Goal: Transaction & Acquisition: Subscribe to service/newsletter

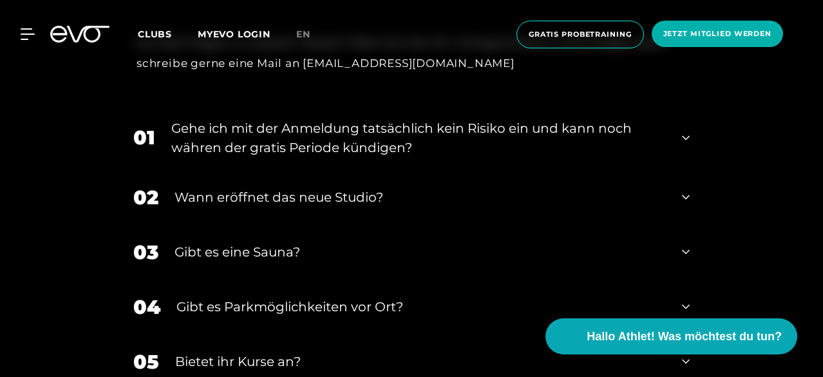
scroll to position [2333, 0]
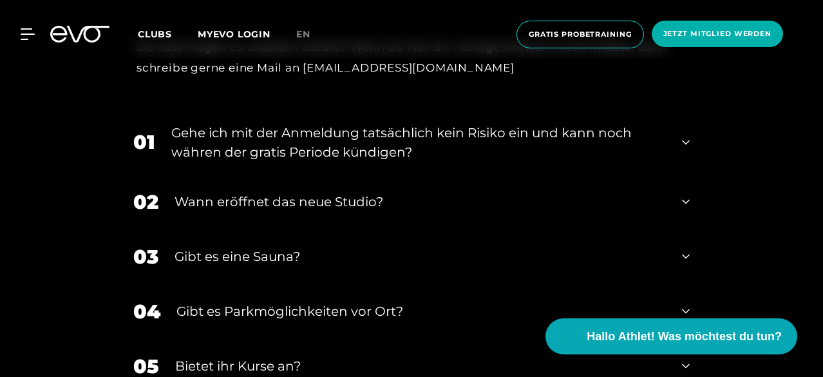
click at [437, 154] on div "Gehe ich mit der Anmeldung tatsächlich kein Risiko ein und kann noch währen der…" at bounding box center [418, 142] width 495 height 39
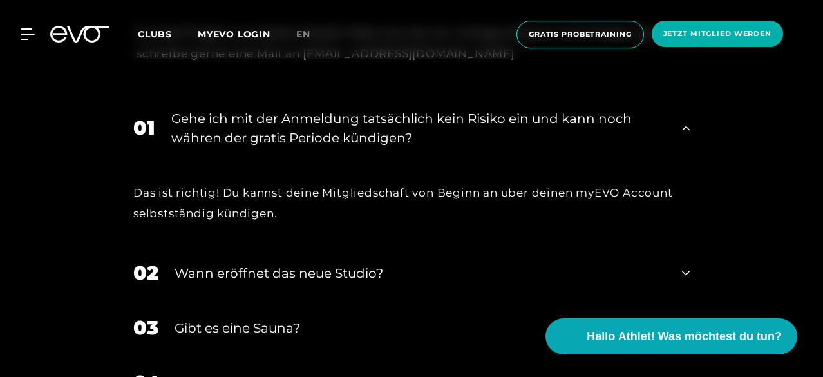
scroll to position [2352, 0]
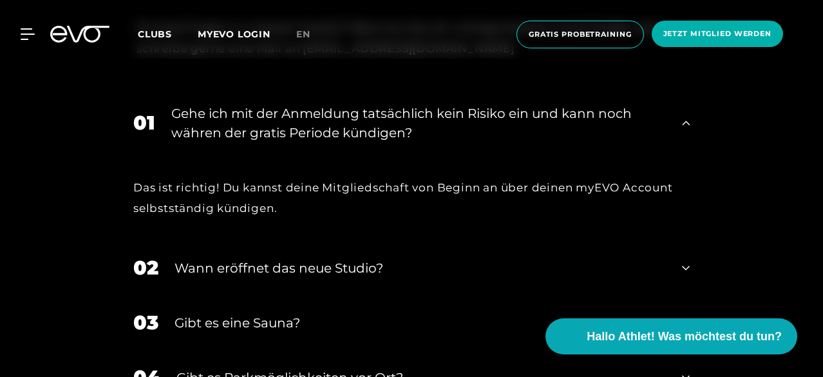
click at [438, 129] on div "Gehe ich mit der Anmeldung tatsächlich kein Risiko ein und kann noch währen der…" at bounding box center [418, 123] width 495 height 39
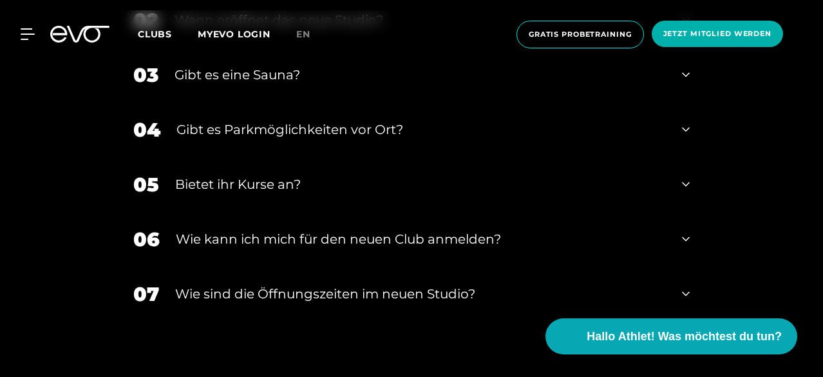
scroll to position [2525, 0]
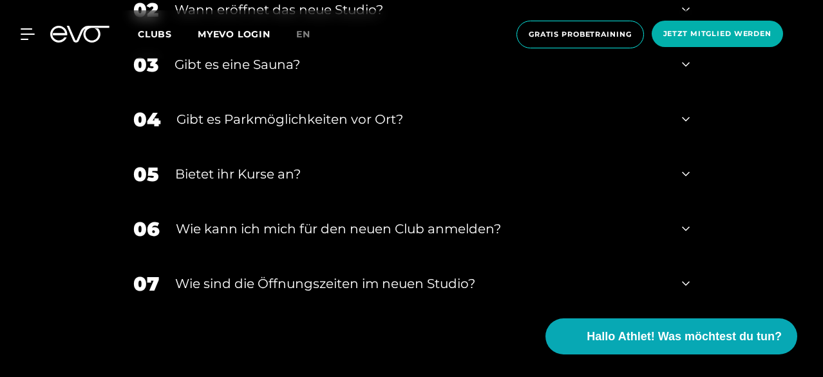
click at [345, 215] on div "06 Wie kann ich mich für den neuen Club anmelden?" at bounding box center [411, 229] width 582 height 55
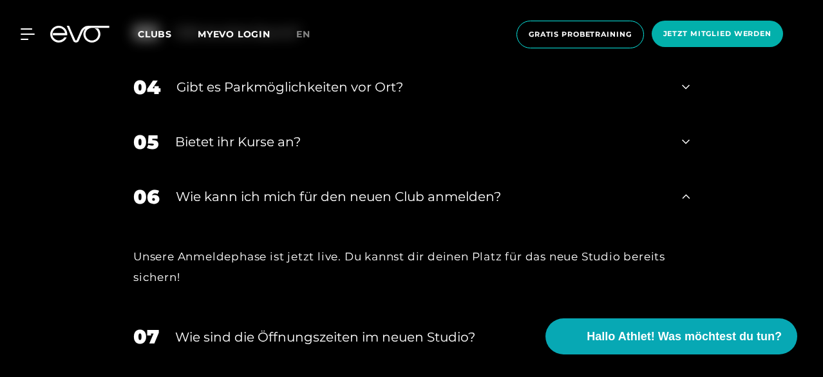
scroll to position [2561, 0]
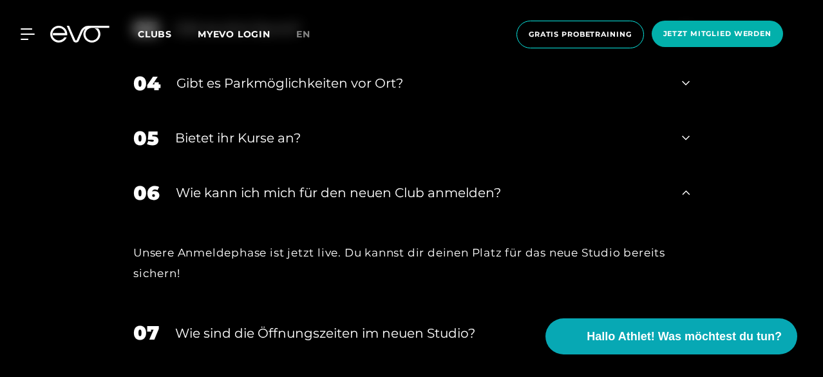
click at [322, 198] on div "Wie kann ich mich für den neuen Club anmelden?" at bounding box center [421, 192] width 490 height 19
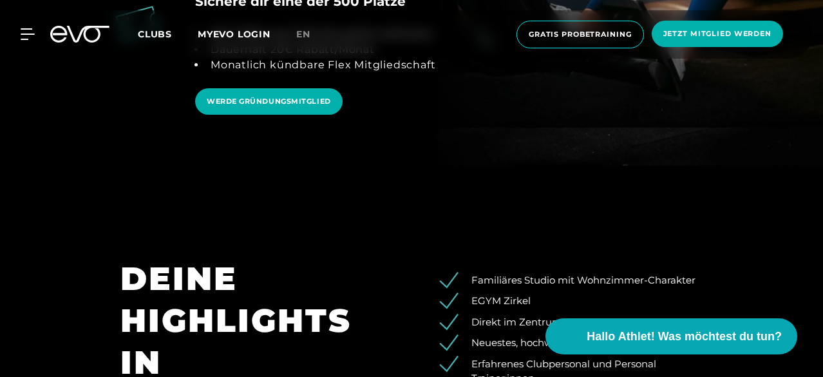
scroll to position [1263, 0]
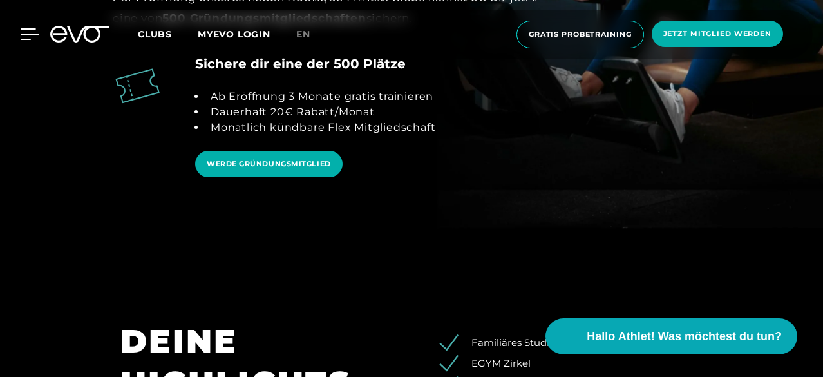
click at [32, 33] on icon at bounding box center [30, 34] width 19 height 12
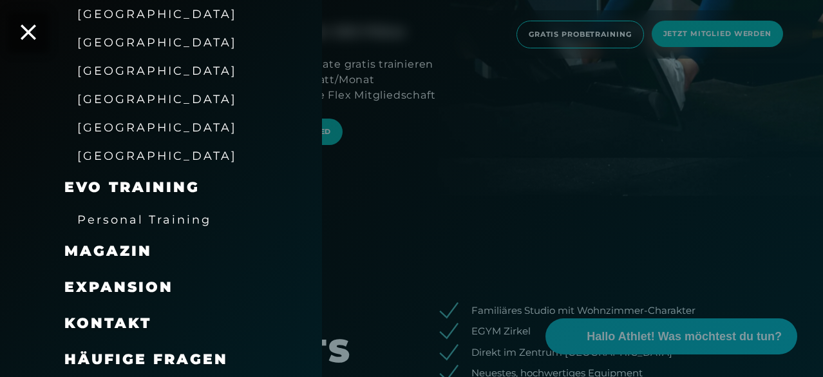
scroll to position [191, 0]
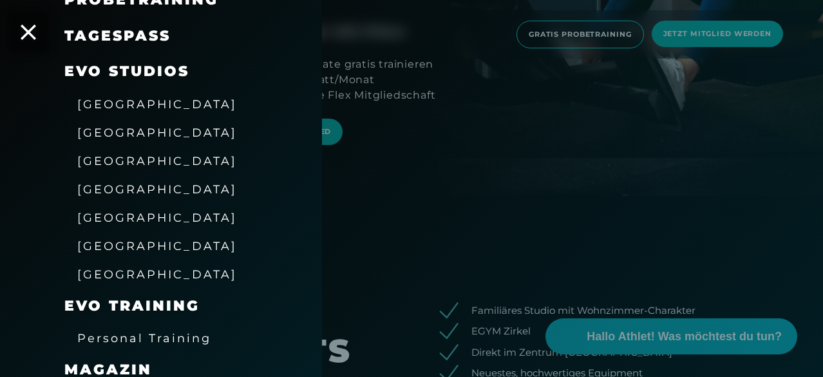
click at [93, 215] on span "[GEOGRAPHIC_DATA]" at bounding box center [157, 218] width 160 height 14
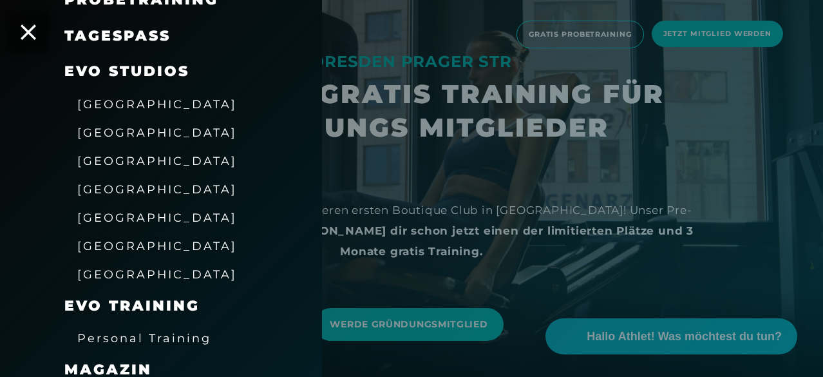
click at [490, 220] on div at bounding box center [411, 188] width 823 height 377
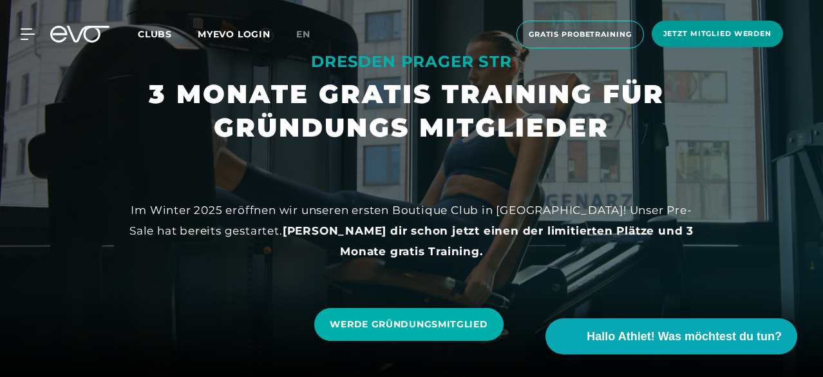
click at [712, 31] on span "Jetzt Mitglied werden" at bounding box center [718, 33] width 108 height 11
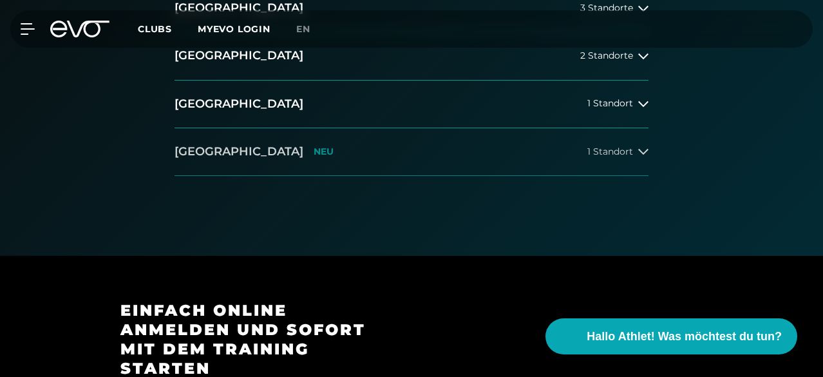
scroll to position [419, 0]
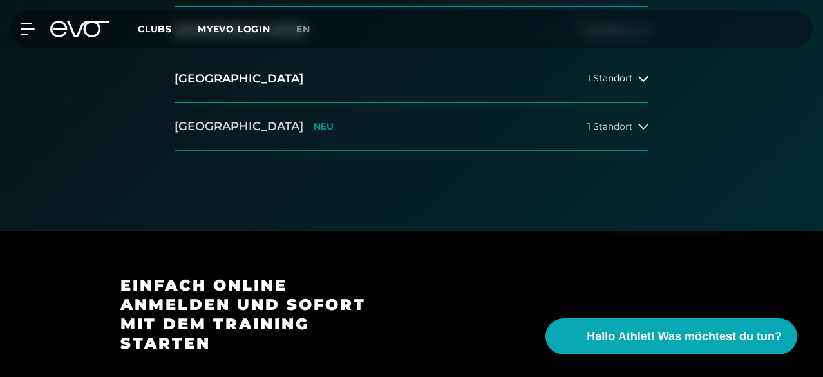
click at [626, 151] on button "[GEOGRAPHIC_DATA] NEU 1 Standort" at bounding box center [412, 127] width 474 height 48
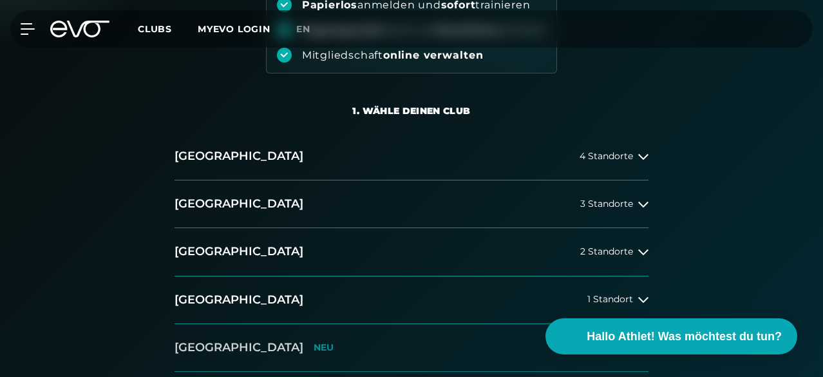
scroll to position [91, 0]
